Goal: Task Accomplishment & Management: Use online tool/utility

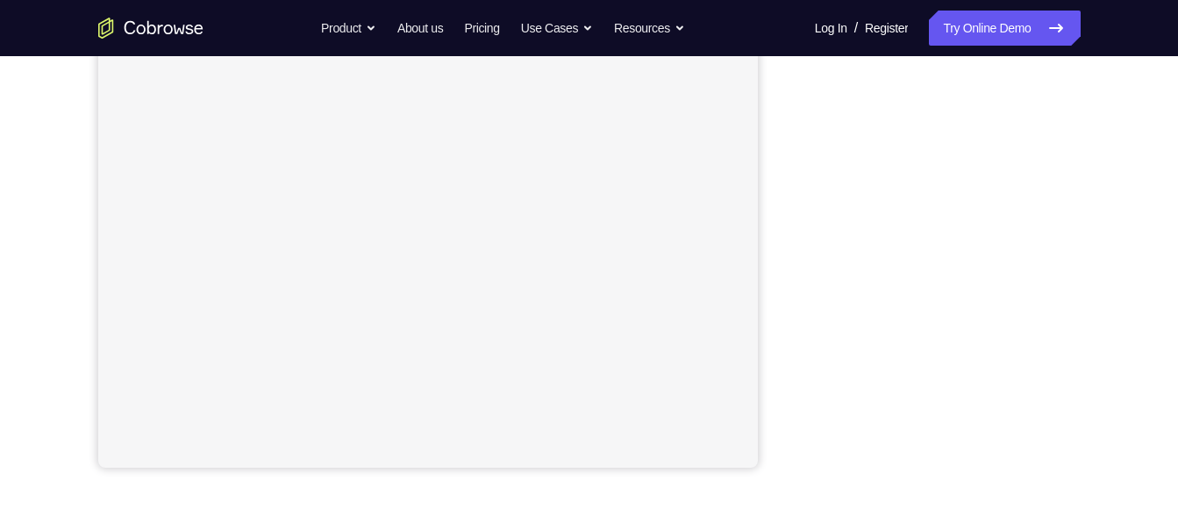
scroll to position [301, 0]
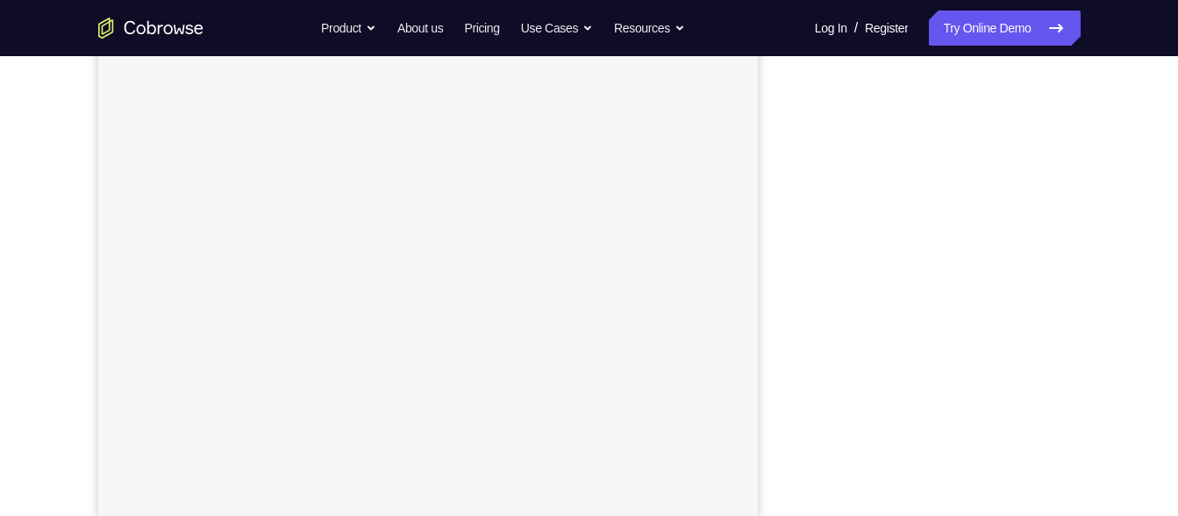
scroll to position [301, 0]
drag, startPoint x: 997, startPoint y: 53, endPoint x: 1067, endPoint y: 56, distance: 70.3
click at [1067, 56] on div at bounding box center [940, 246] width 281 height 540
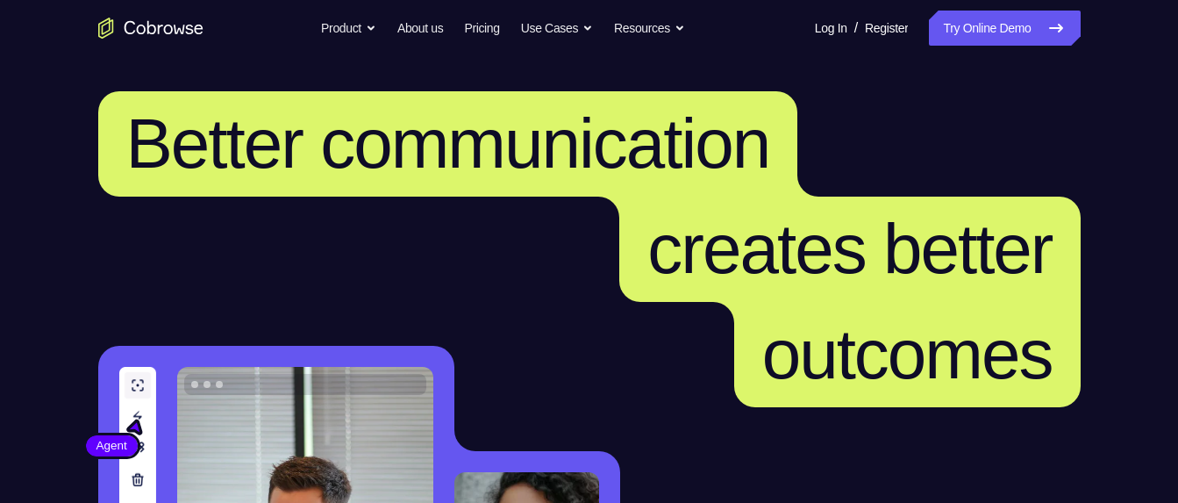
click at [963, 19] on link "Try Online Demo" at bounding box center [1004, 28] width 151 height 35
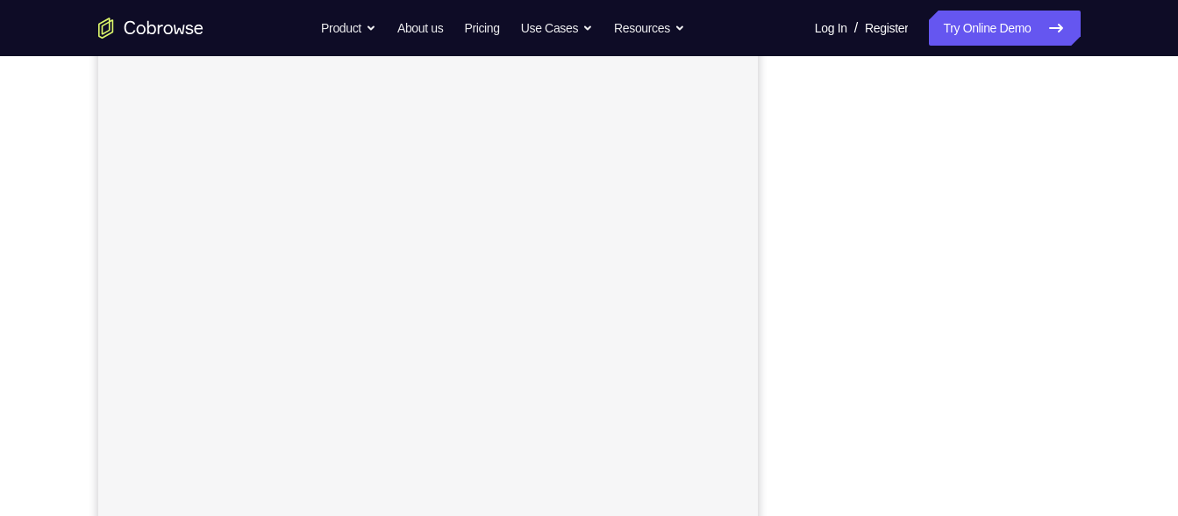
scroll to position [274, 0]
drag, startPoint x: 0, startPoint y: 0, endPoint x: 787, endPoint y: 225, distance: 818.5
click at [787, 225] on div "Your Support Agent Your Customer Web iOS Android" at bounding box center [589, 177] width 983 height 648
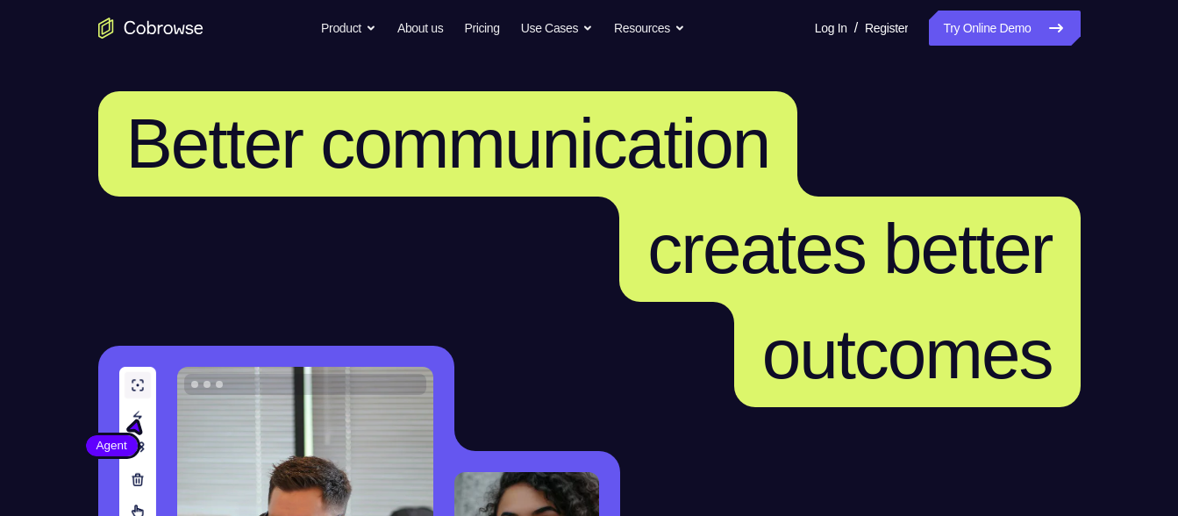
scroll to position [59, 0]
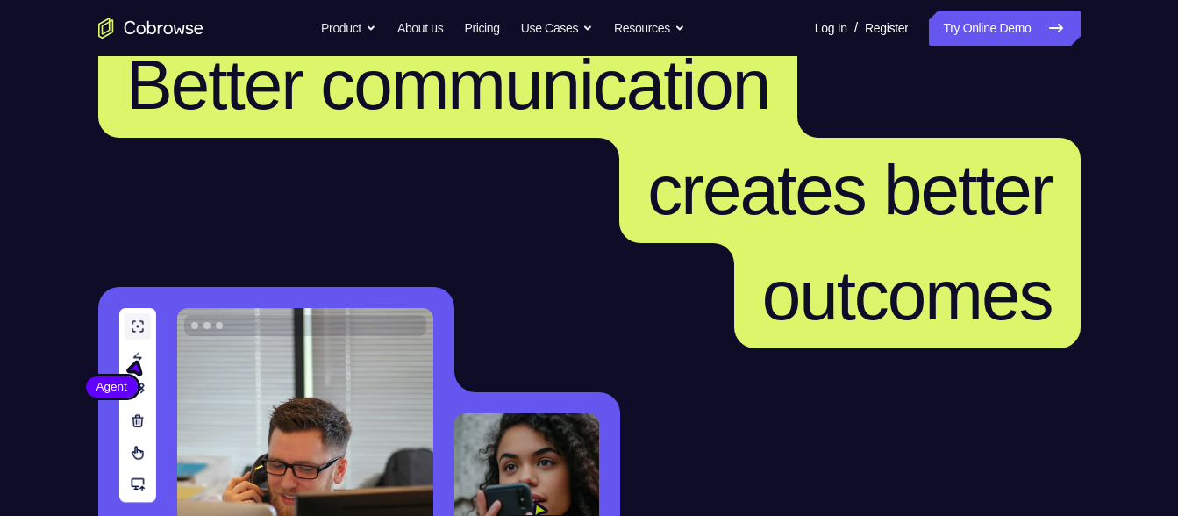
click at [923, 13] on div at bounding box center [929, 9] width 22 height 22
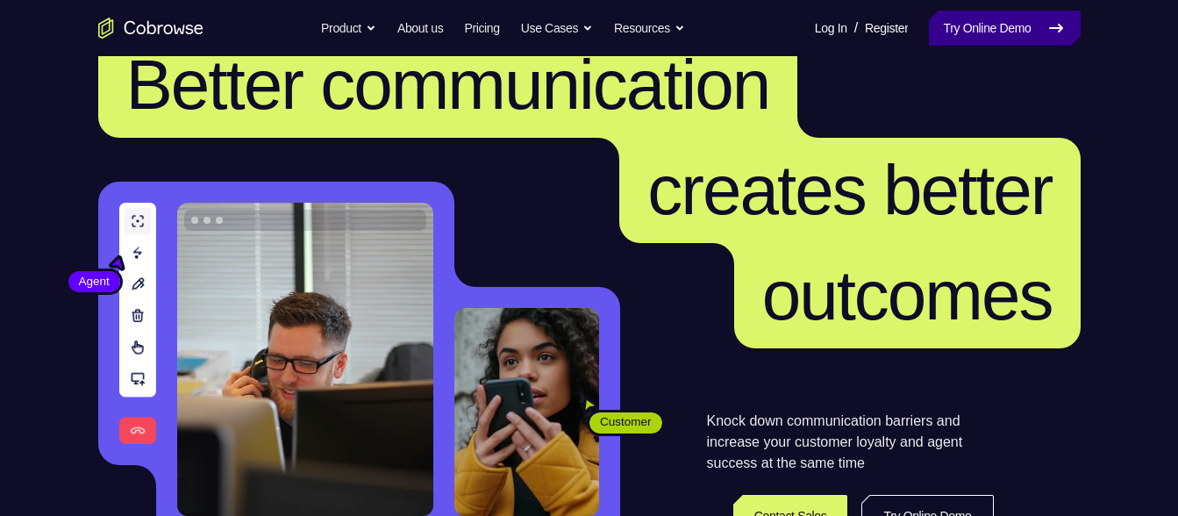
click at [929, 18] on link "Try Online Demo" at bounding box center [1004, 28] width 151 height 35
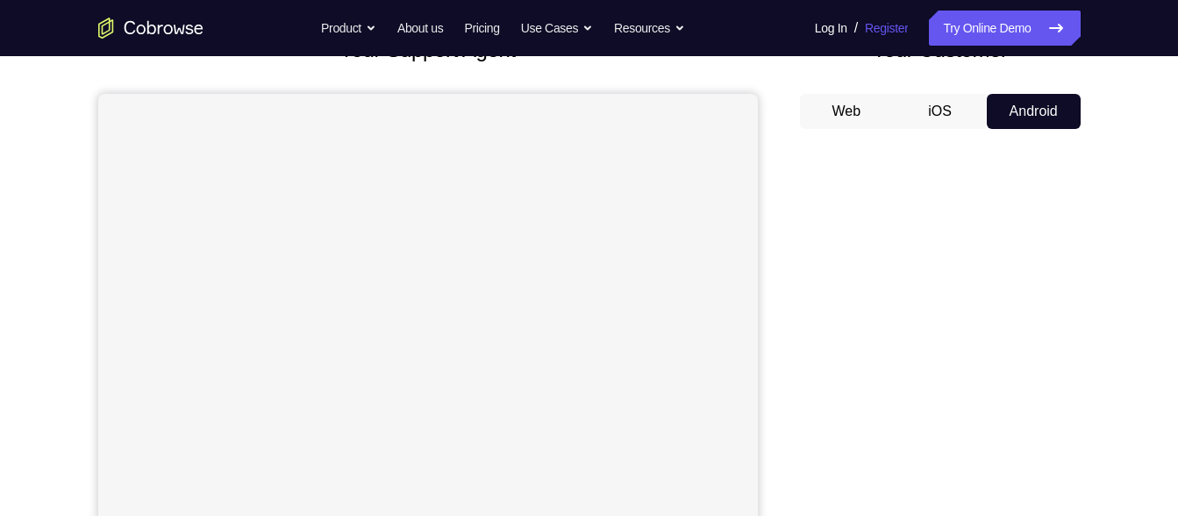
scroll to position [147, 0]
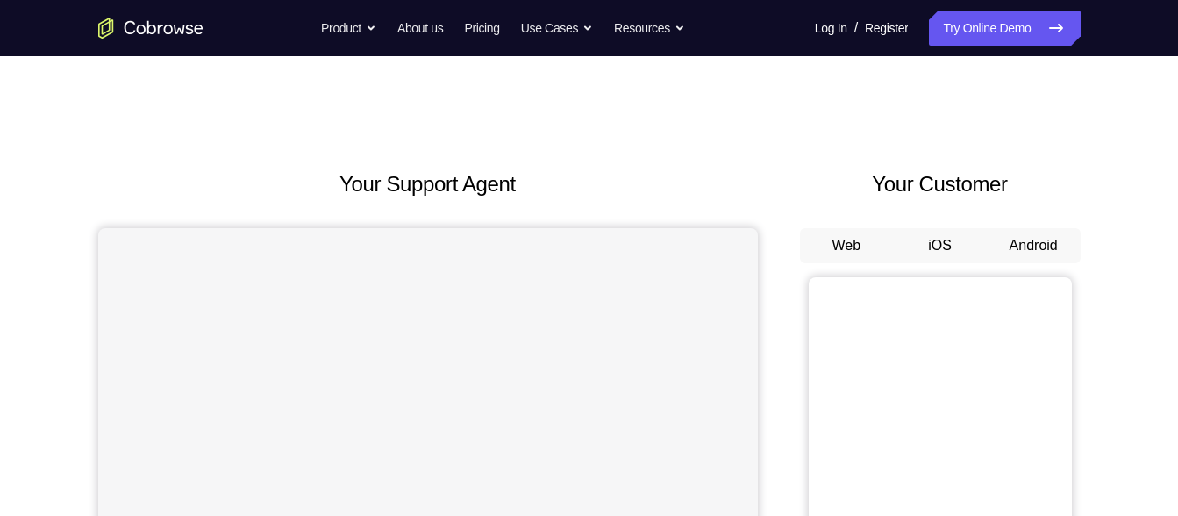
click at [990, 246] on button "Android" at bounding box center [1034, 245] width 94 height 35
click at [1027, 248] on button "Android" at bounding box center [1034, 245] width 94 height 35
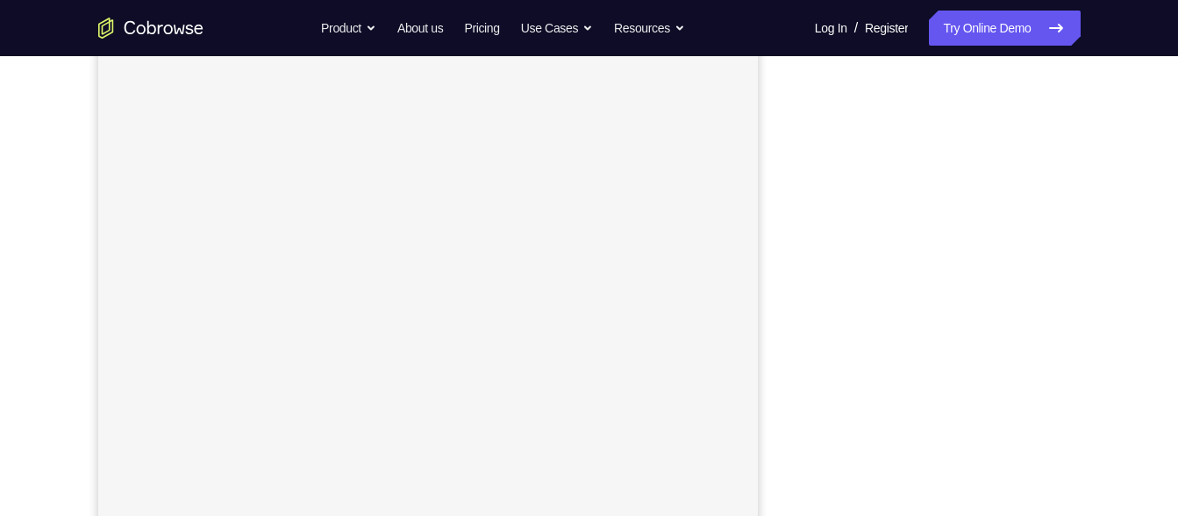
scroll to position [282, 0]
